Goal: Transaction & Acquisition: Purchase product/service

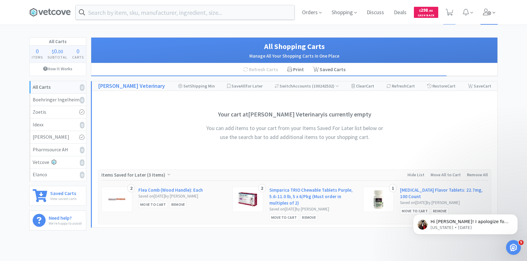
click at [483, 14] on icon at bounding box center [487, 12] width 9 height 7
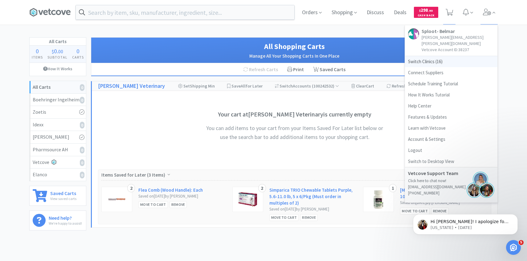
click at [458, 56] on span "Switch Clinics ( 16 )" at bounding box center [451, 61] width 92 height 11
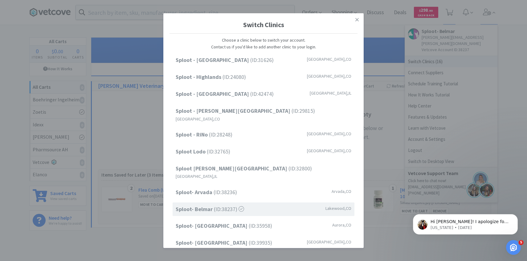
scroll to position [79, 0]
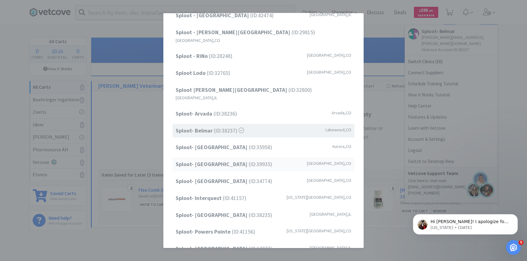
click at [234, 161] on strong "Sploot- Greenwood Village" at bounding box center [212, 164] width 73 height 7
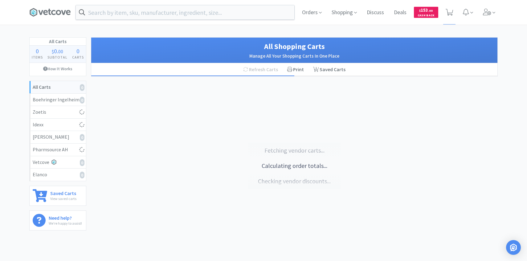
select select "1"
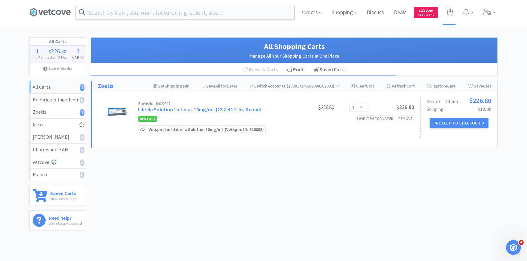
click at [451, 13] on icon at bounding box center [450, 12] width 8 height 7
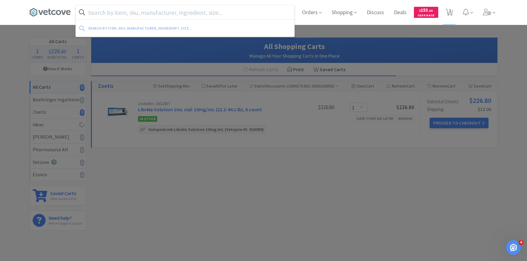
click at [233, 18] on input "text" at bounding box center [185, 12] width 218 height 14
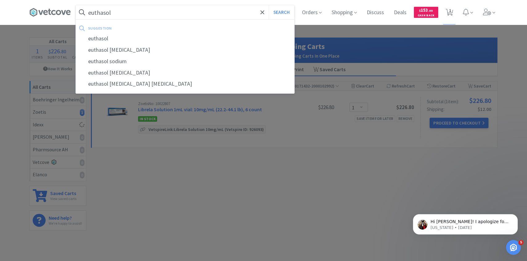
type input "euthasol"
click at [269, 5] on button "Search" at bounding box center [282, 12] width 26 height 14
select select "1"
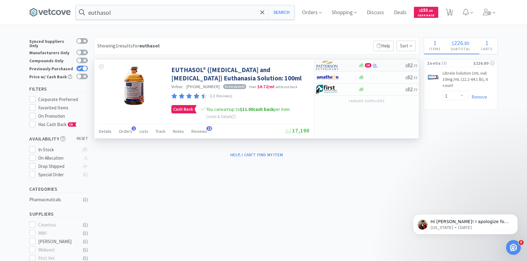
click at [334, 66] on img at bounding box center [327, 65] width 23 height 9
select select "1"
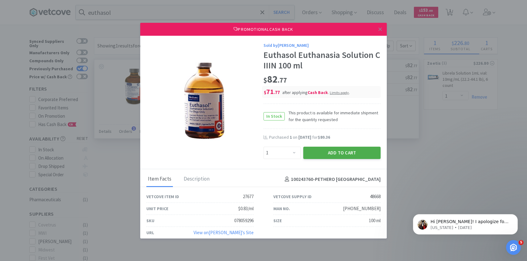
click at [335, 157] on button "Add to Cart" at bounding box center [341, 153] width 77 height 12
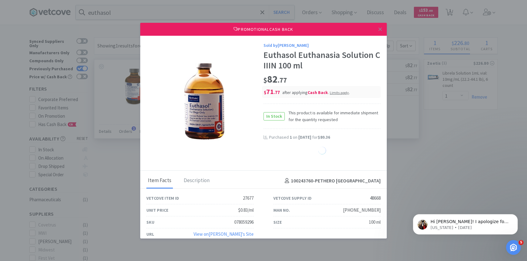
select select "1"
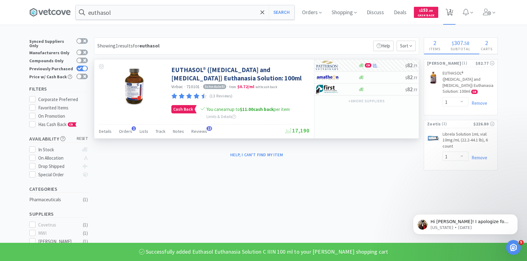
click at [449, 12] on span "2" at bounding box center [450, 10] width 2 height 25
select select "1"
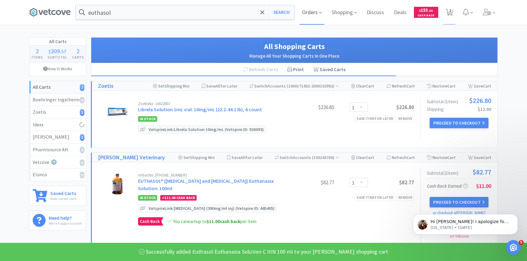
click at [307, 10] on span "Orders" at bounding box center [311, 12] width 25 height 25
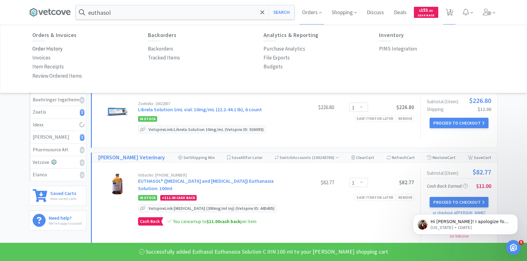
click at [57, 47] on p "Order History" at bounding box center [47, 49] width 30 height 8
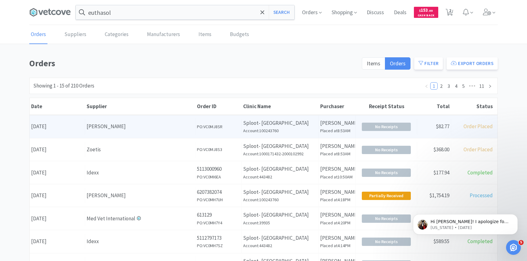
click at [175, 129] on div "[PERSON_NAME]" at bounding box center [140, 126] width 107 height 8
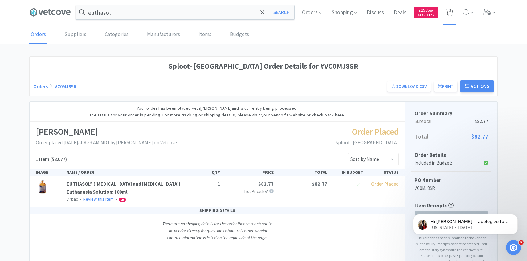
click at [446, 12] on icon at bounding box center [450, 12] width 8 height 7
select select "1"
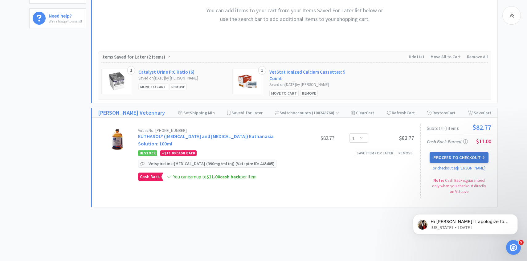
click at [457, 153] on button "Proceed to Checkout" at bounding box center [459, 157] width 59 height 10
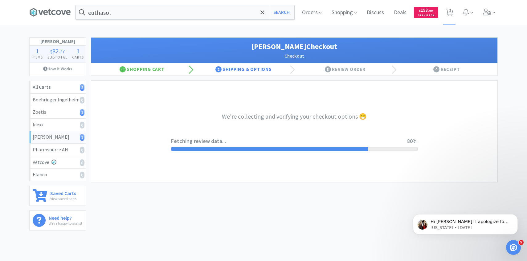
select select "1"
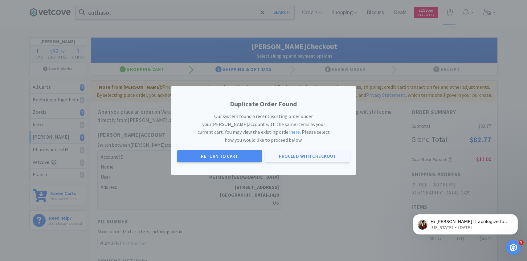
click at [299, 153] on button "Proceed with Checkout" at bounding box center [307, 156] width 85 height 12
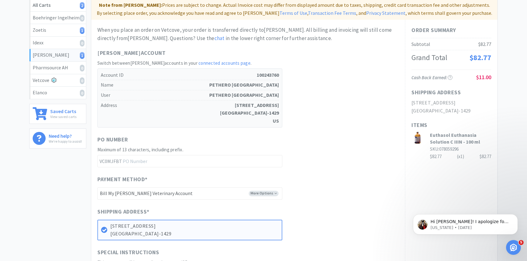
scroll to position [209, 0]
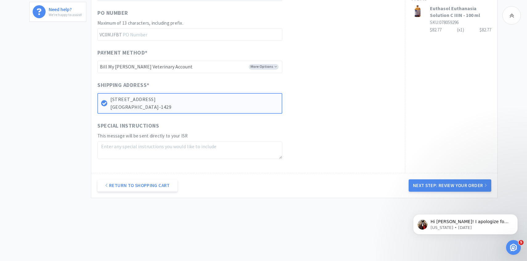
click at [430, 168] on div "Order Summary Subtotal $82.77 Grand Total $82.77 Cash Back Earned : $11.00 Ship…" at bounding box center [451, 33] width 92 height 280
click at [430, 181] on button "Next Step: Review Your Order" at bounding box center [450, 185] width 83 height 12
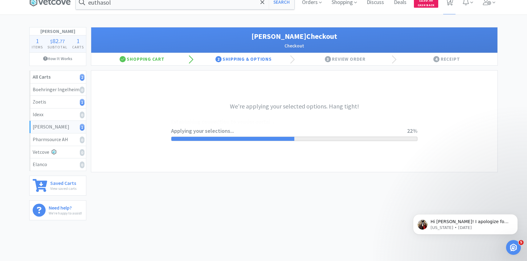
scroll to position [0, 0]
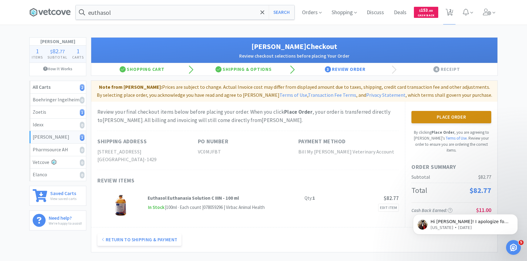
click at [437, 117] on button "Place Order" at bounding box center [451, 117] width 80 height 12
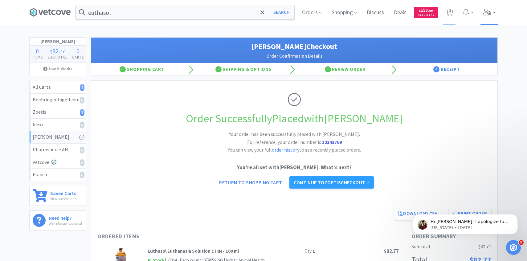
click at [490, 13] on icon at bounding box center [487, 12] width 9 height 7
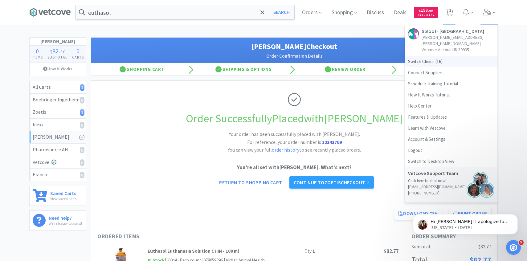
click at [428, 59] on span "Switch Clinics ( 16 )" at bounding box center [451, 61] width 92 height 11
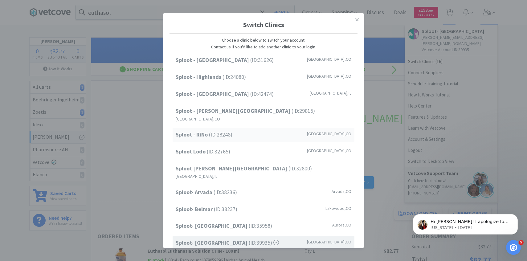
scroll to position [79, 0]
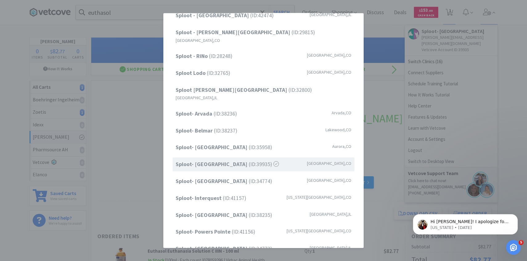
click at [450, 86] on div "Switch Clinics Choose a clinic below to switch your account. Contact us if you'…" at bounding box center [263, 130] width 527 height 261
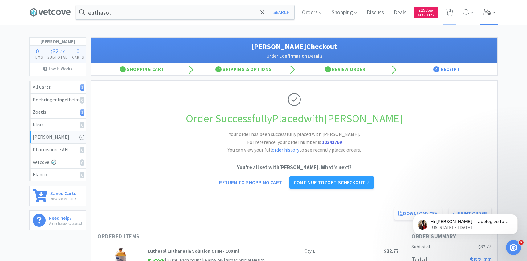
click at [486, 15] on icon at bounding box center [487, 12] width 8 height 7
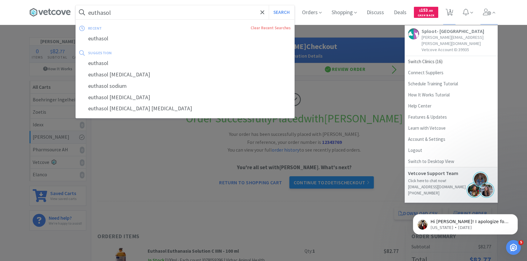
click at [239, 13] on input "euthasol" at bounding box center [185, 12] width 218 height 14
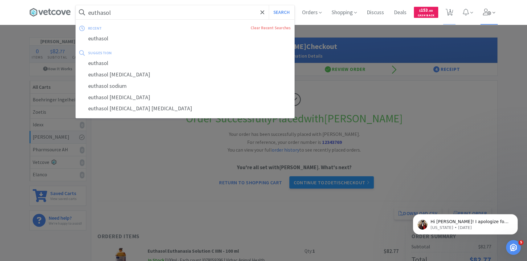
click at [491, 8] on span at bounding box center [489, 12] width 18 height 25
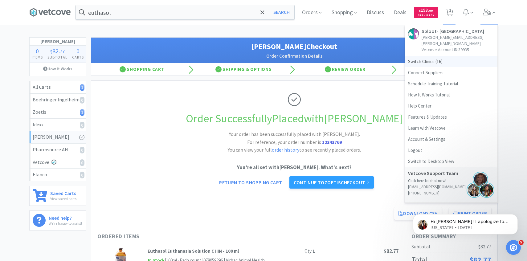
click at [464, 58] on span "Switch Clinics ( 16 )" at bounding box center [451, 61] width 92 height 11
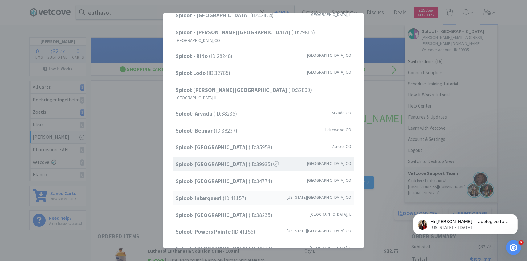
click at [238, 194] on span "Sploot- Interquest (ID: 41157 )" at bounding box center [211, 198] width 71 height 9
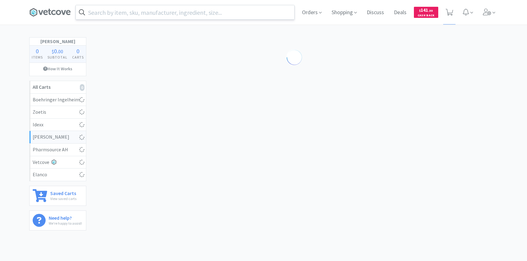
click at [135, 14] on input "text" at bounding box center [185, 12] width 218 height 14
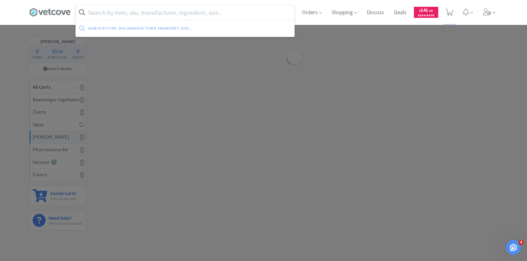
paste input "078232882"
type input "078232882"
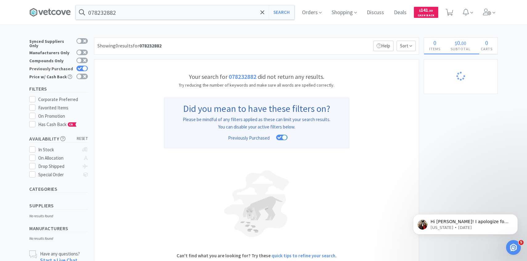
click at [83, 66] on div at bounding box center [84, 68] width 5 height 5
checkbox input "false"
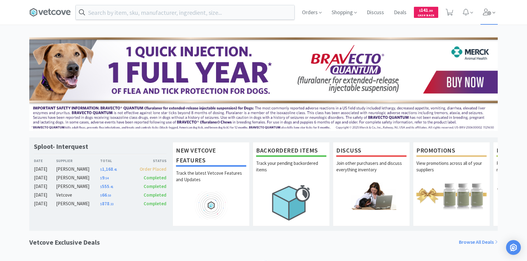
click at [490, 16] on span at bounding box center [489, 12] width 18 height 25
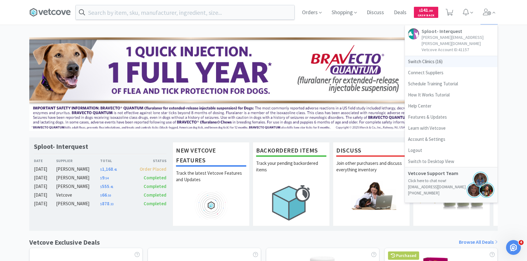
click at [454, 56] on span "Switch Clinics ( 16 )" at bounding box center [451, 61] width 92 height 11
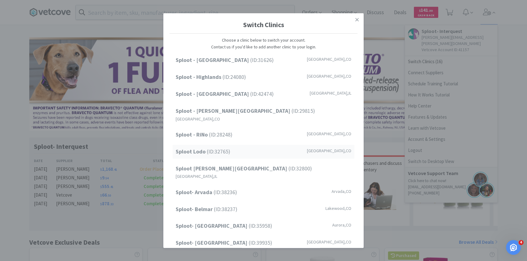
scroll to position [79, 0]
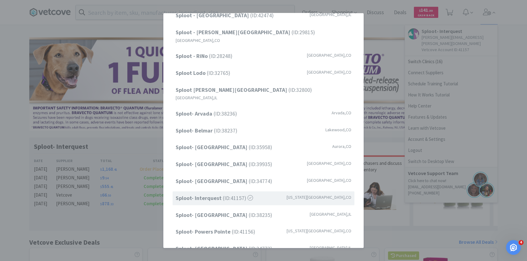
click at [243, 177] on span "Sploot- Highlands Ranch (ID: 34774 )" at bounding box center [224, 181] width 96 height 9
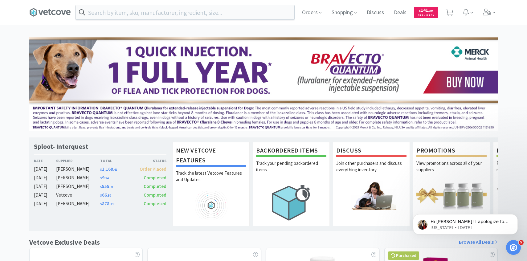
scroll to position [0, 0]
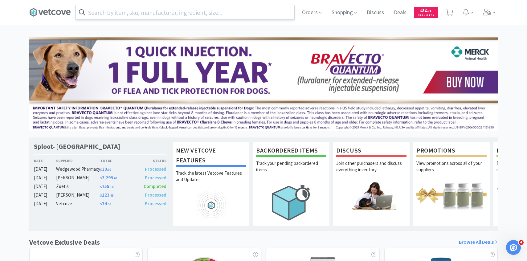
click at [247, 13] on input "text" at bounding box center [185, 12] width 218 height 14
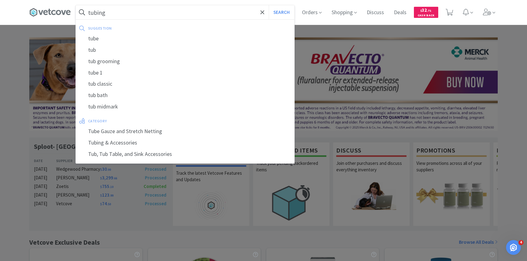
type input "tubing"
click at [269, 5] on button "Search" at bounding box center [282, 12] width 26 height 14
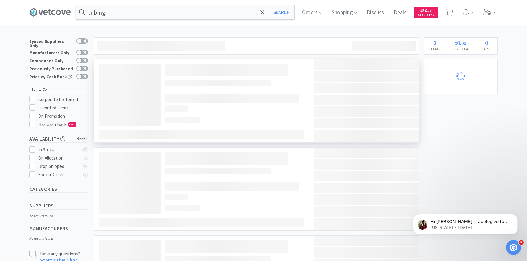
select select "4"
select select "2"
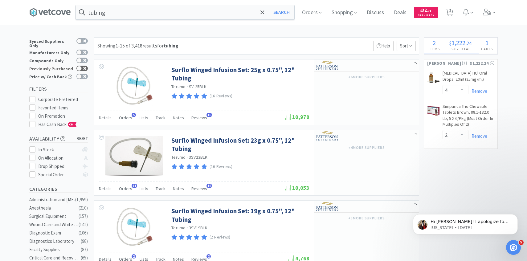
click at [85, 67] on icon at bounding box center [84, 68] width 3 height 3
checkbox input "true"
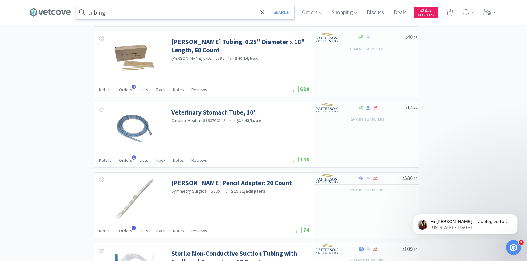
scroll to position [601, 0]
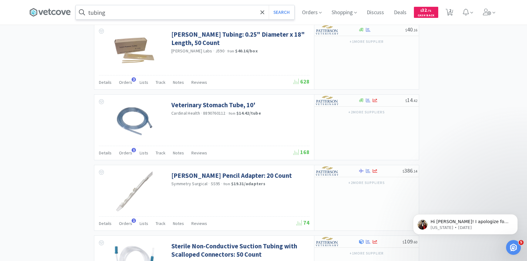
click at [149, 16] on input "tubing" at bounding box center [185, 12] width 218 height 14
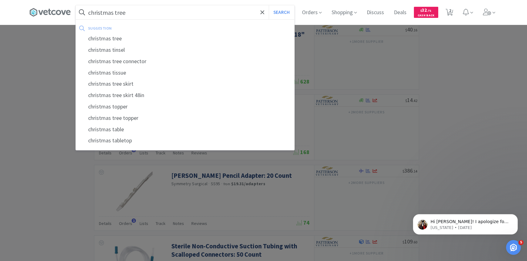
type input "christmas tree"
click at [269, 5] on button "Search" at bounding box center [282, 12] width 26 height 14
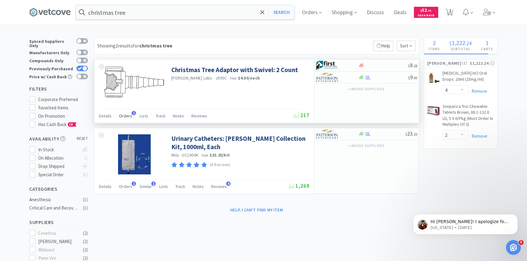
click at [124, 115] on span "Orders" at bounding box center [125, 116] width 13 height 6
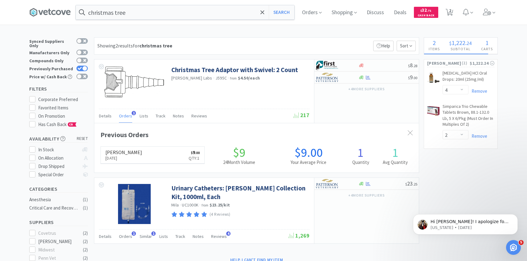
scroll to position [160, 324]
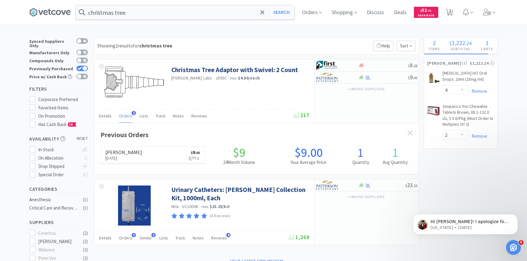
click at [155, 149] on link "Patterson May 17th, 2024 $ 9 . 00 Qty: 1" at bounding box center [153, 155] width 104 height 17
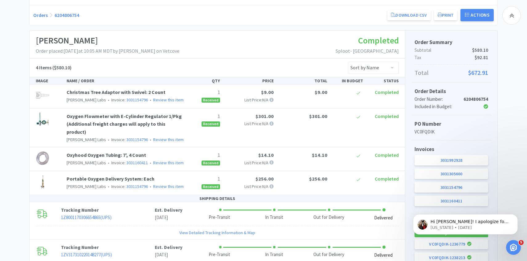
scroll to position [72, 0]
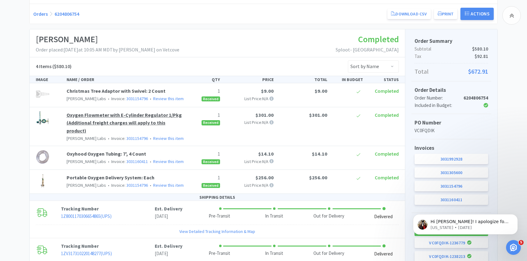
click at [148, 124] on link "Oxygen Flowmeter with E-Cylinder Regulator 1/Pkg (Additional freight charges wi…" at bounding box center [124, 123] width 115 height 22
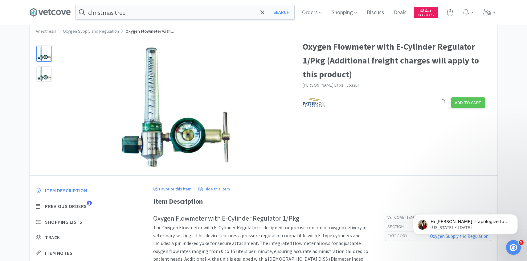
scroll to position [18, 0]
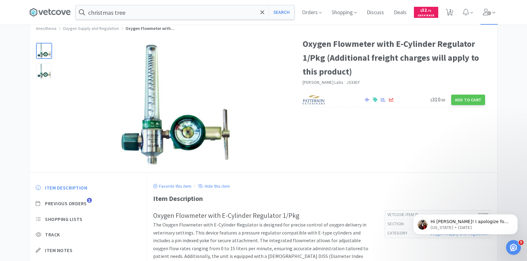
click at [485, 13] on icon at bounding box center [487, 12] width 8 height 7
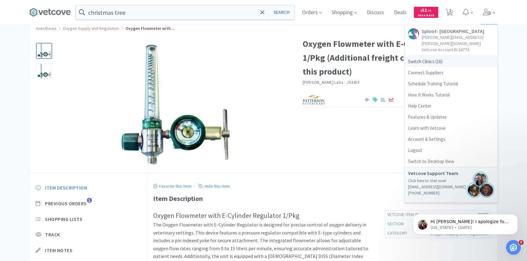
click at [446, 56] on span "Switch Clinics ( 16 )" at bounding box center [451, 61] width 92 height 11
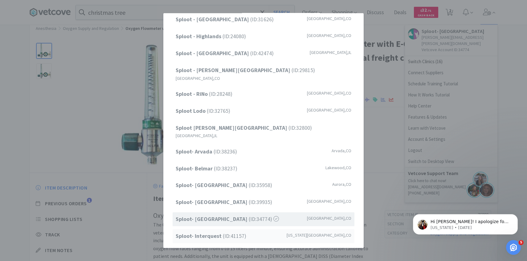
scroll to position [79, 0]
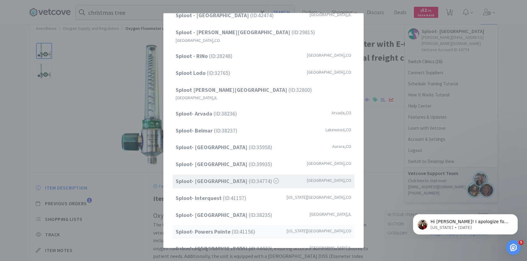
click at [247, 227] on span "Sploot- Powers Pointe (ID: 41156 )" at bounding box center [215, 231] width 79 height 9
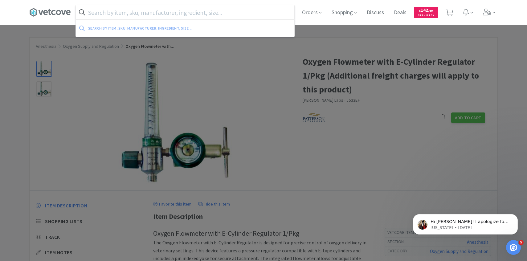
click at [158, 14] on input "text" at bounding box center [185, 12] width 218 height 14
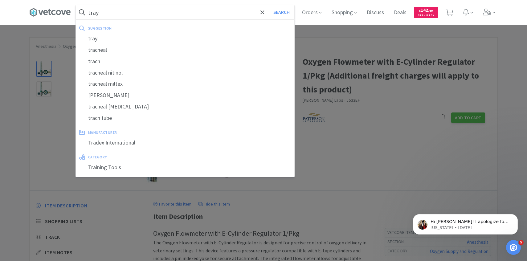
type input "tray"
click at [269, 5] on button "Search" at bounding box center [282, 12] width 26 height 14
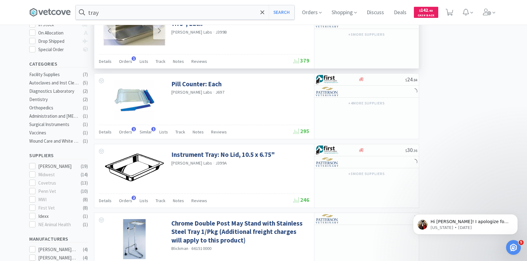
scroll to position [127, 0]
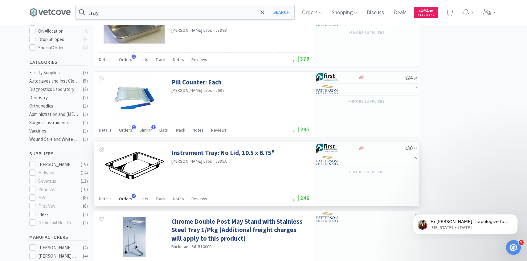
click at [123, 197] on span "Orders" at bounding box center [125, 199] width 13 height 6
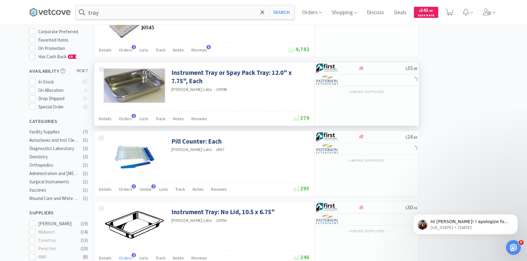
scroll to position [67, 0]
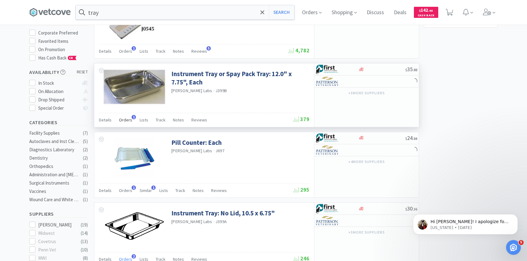
click at [124, 118] on span "Orders" at bounding box center [125, 120] width 13 height 6
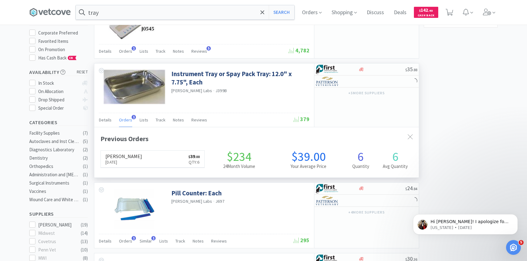
scroll to position [160, 324]
click at [124, 118] on span "Orders" at bounding box center [125, 120] width 13 height 6
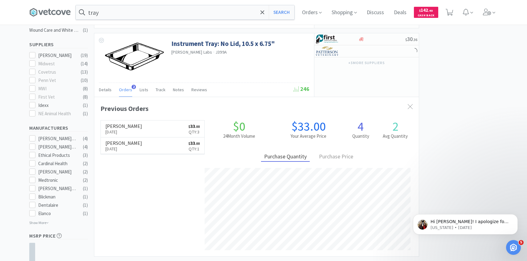
scroll to position [238, 0]
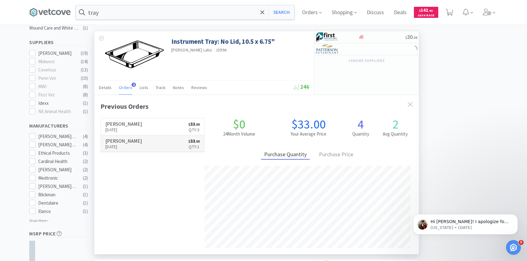
click at [130, 151] on link "Patterson Sep 24th, 2025 $ 33 . 00 Qty: 1" at bounding box center [153, 143] width 104 height 17
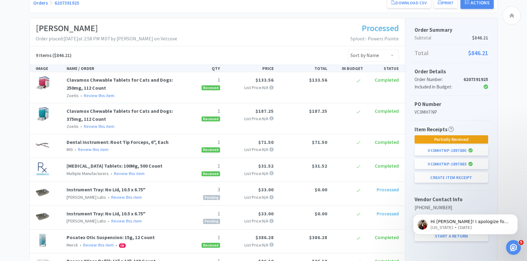
scroll to position [111, 0]
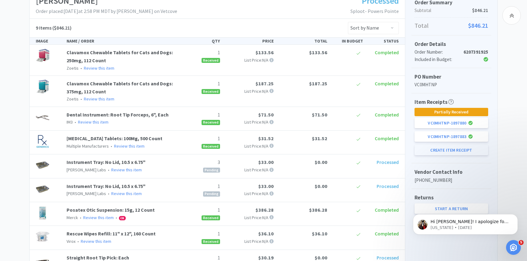
click at [449, 153] on button "Create Item Receipt" at bounding box center [451, 150] width 74 height 10
select select "3"
select select "1"
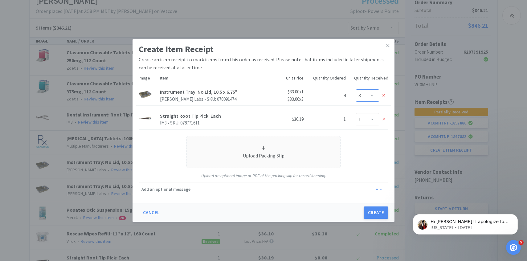
click at [373, 97] on select "Enter Qty 0 1 2 3 4" at bounding box center [367, 95] width 23 height 12
select select "1"
click at [356, 89] on select "Enter Qty 0 1 2 3 4" at bounding box center [367, 95] width 23 height 12
click at [385, 118] on div at bounding box center [383, 119] width 9 height 9
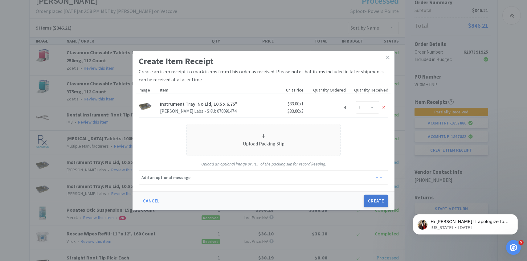
click at [376, 197] on button "Create" at bounding box center [376, 201] width 25 height 12
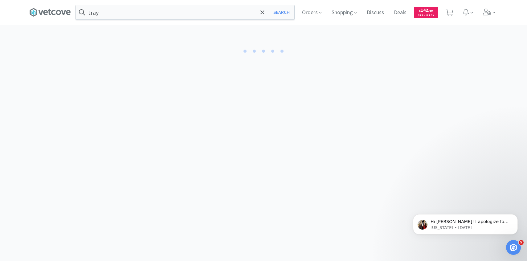
select select "1"
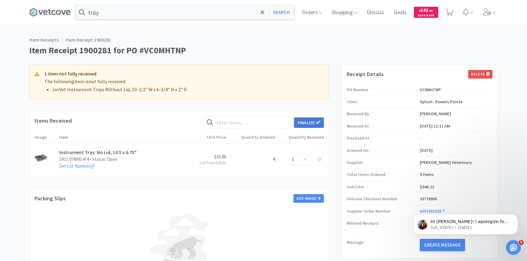
click at [315, 119] on button "Finalize" at bounding box center [309, 122] width 30 height 10
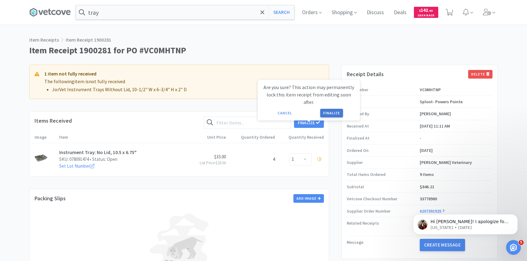
click at [329, 109] on button "Finalize" at bounding box center [331, 113] width 23 height 9
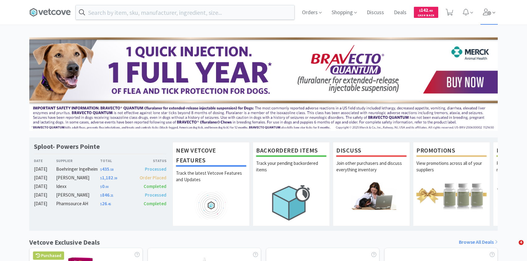
click at [490, 14] on icon at bounding box center [487, 12] width 8 height 7
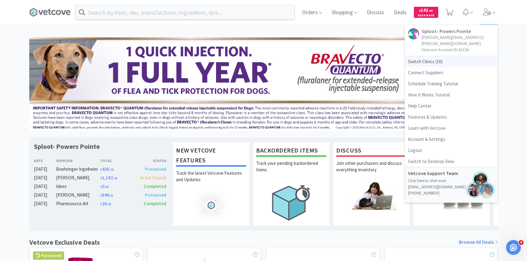
click at [435, 56] on span "Switch Clinics ( 16 )" at bounding box center [451, 61] width 92 height 11
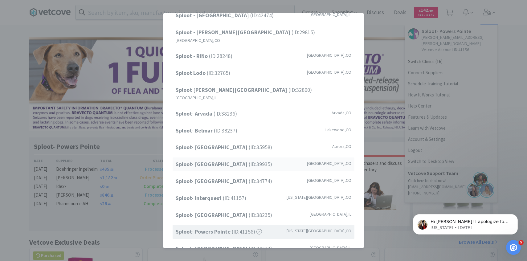
click at [239, 161] on strong "Sploot- [GEOGRAPHIC_DATA]" at bounding box center [212, 164] width 73 height 7
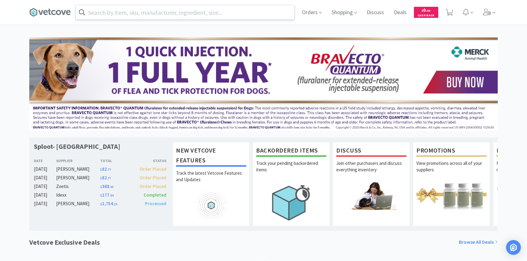
click at [173, 13] on input "text" at bounding box center [185, 12] width 218 height 14
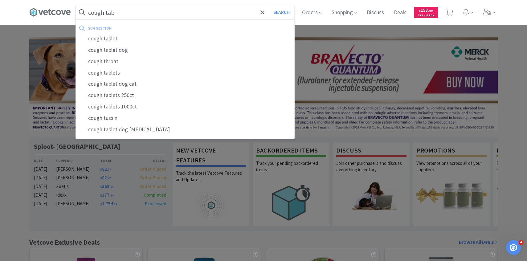
type input "cough tab"
click at [269, 5] on button "Search" at bounding box center [282, 12] width 26 height 14
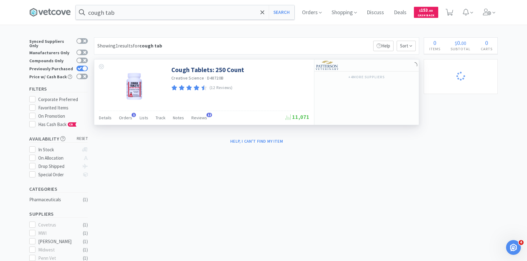
select select "1"
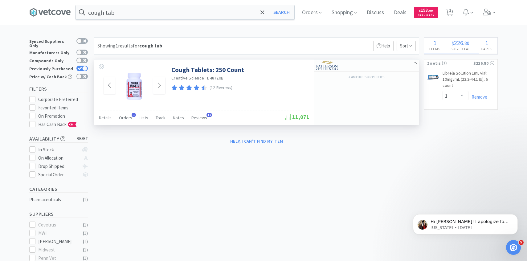
click at [130, 78] on img at bounding box center [134, 86] width 49 height 40
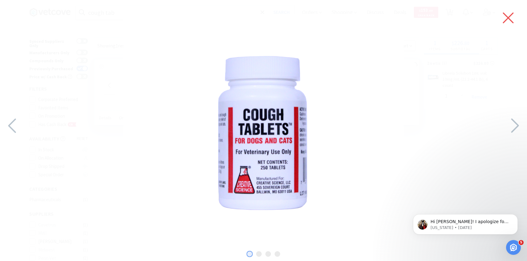
click at [506, 17] on icon at bounding box center [508, 17] width 13 height 17
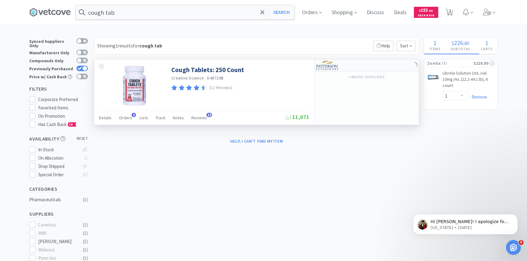
click at [328, 63] on img at bounding box center [327, 65] width 23 height 9
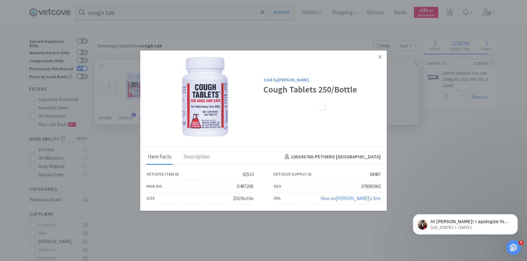
select select "1"
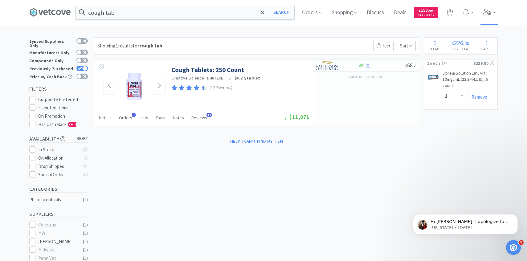
click at [493, 10] on icon at bounding box center [493, 13] width 3 height 6
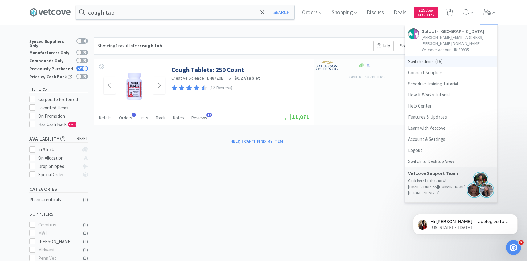
click at [445, 56] on span "Switch Clinics ( 16 )" at bounding box center [451, 61] width 92 height 11
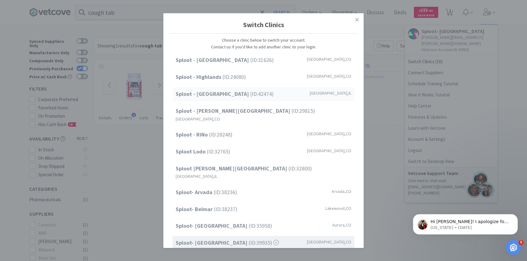
scroll to position [79, 0]
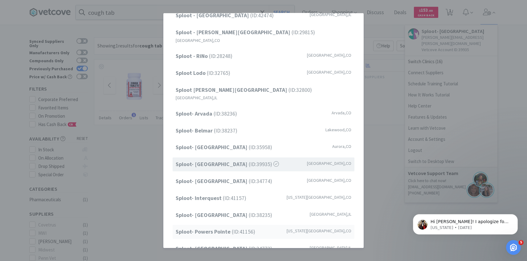
click at [236, 227] on span "Sploot- Powers Pointe (ID: 41156 )" at bounding box center [215, 231] width 79 height 9
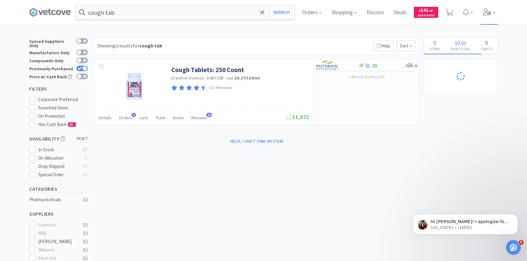
click at [495, 20] on span at bounding box center [489, 12] width 18 height 25
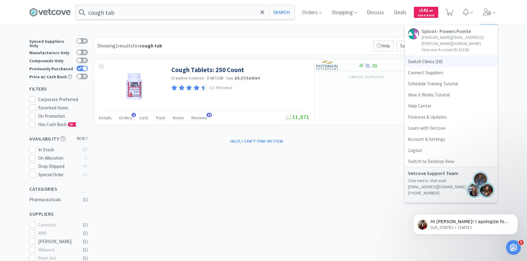
click at [448, 58] on span "Switch Clinics ( 16 )" at bounding box center [451, 61] width 92 height 11
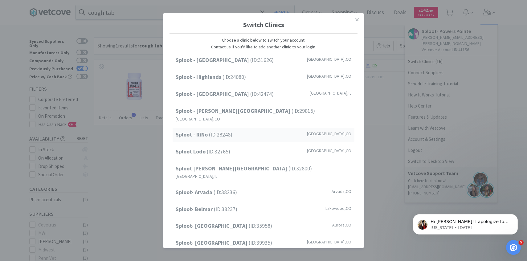
scroll to position [79, 0]
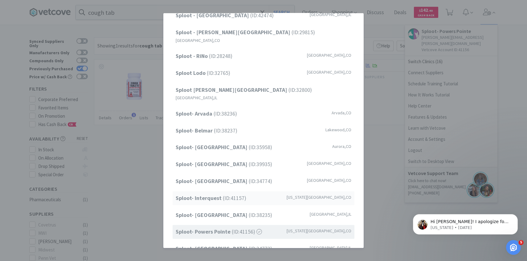
click at [238, 194] on span "Sploot- Interquest (ID: 41157 )" at bounding box center [211, 198] width 71 height 9
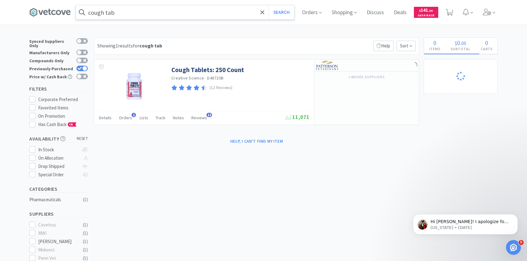
click at [173, 12] on input "cough tab" at bounding box center [185, 12] width 218 height 14
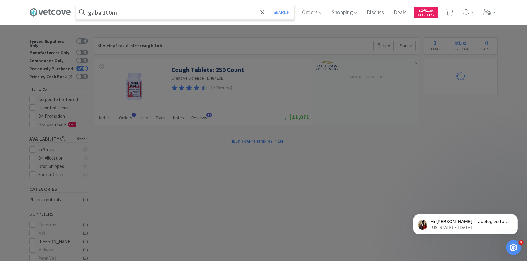
type input "gaba 100m"
click at [269, 5] on button "Search" at bounding box center [282, 12] width 26 height 14
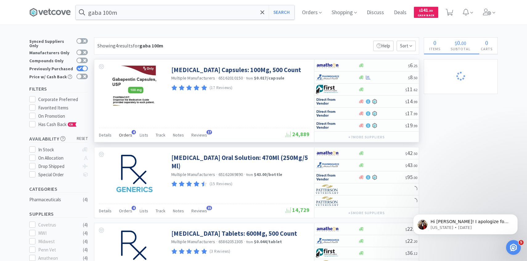
click at [127, 134] on span "Orders" at bounding box center [125, 135] width 13 height 6
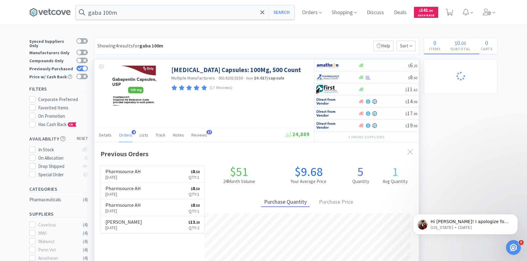
scroll to position [160, 324]
click at [161, 176] on link "Pharmsource AH [DATE] $ 8 . 50 Qty: 1" at bounding box center [153, 174] width 104 height 17
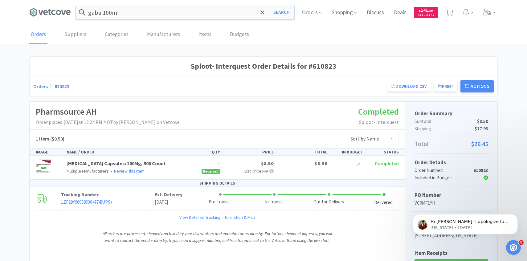
scroll to position [81, 0]
